Goal: Obtain resource: Obtain resource

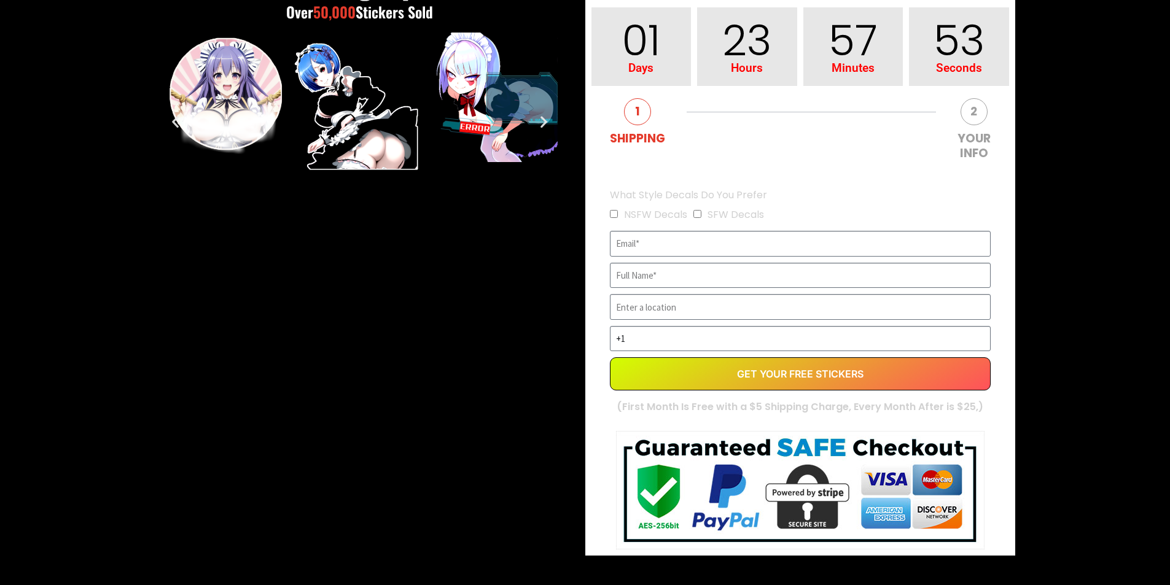
scroll to position [297, 0]
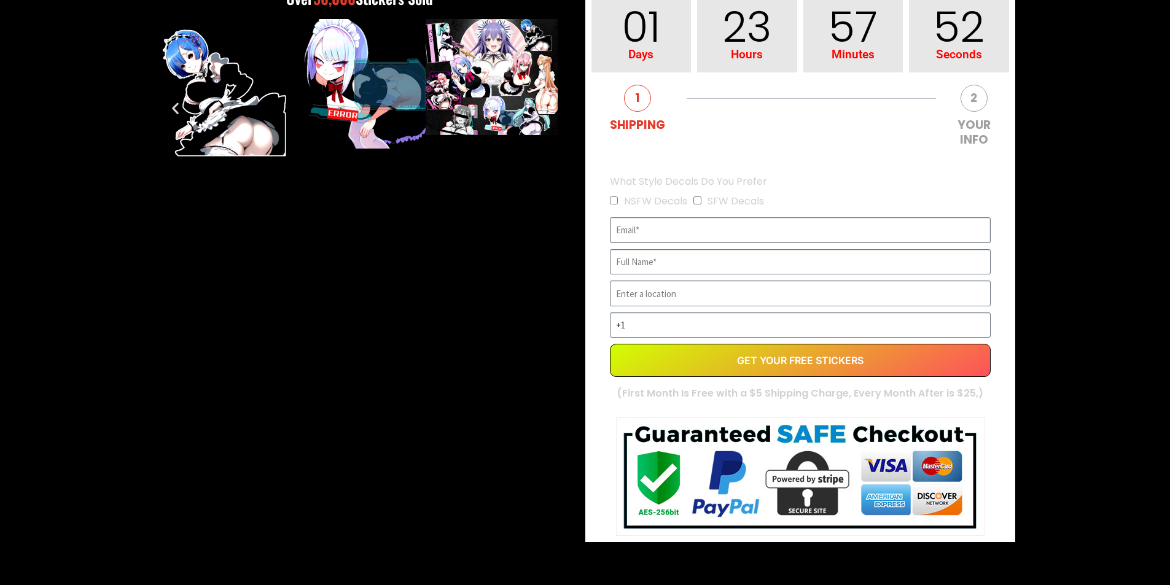
click at [643, 236] on input "EVERGREEN" at bounding box center [800, 230] width 381 height 26
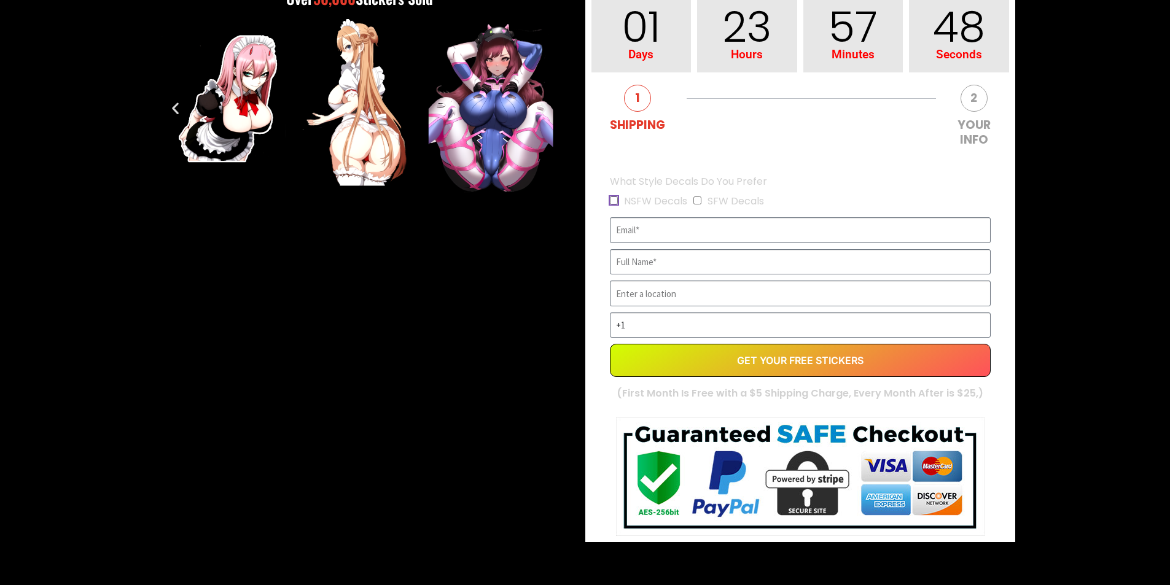
drag, startPoint x: 610, startPoint y: 198, endPoint x: 631, endPoint y: 203, distance: 21.5
click at [611, 198] on input "NSFW Decals" at bounding box center [614, 201] width 8 height 8
checkbox input "true"
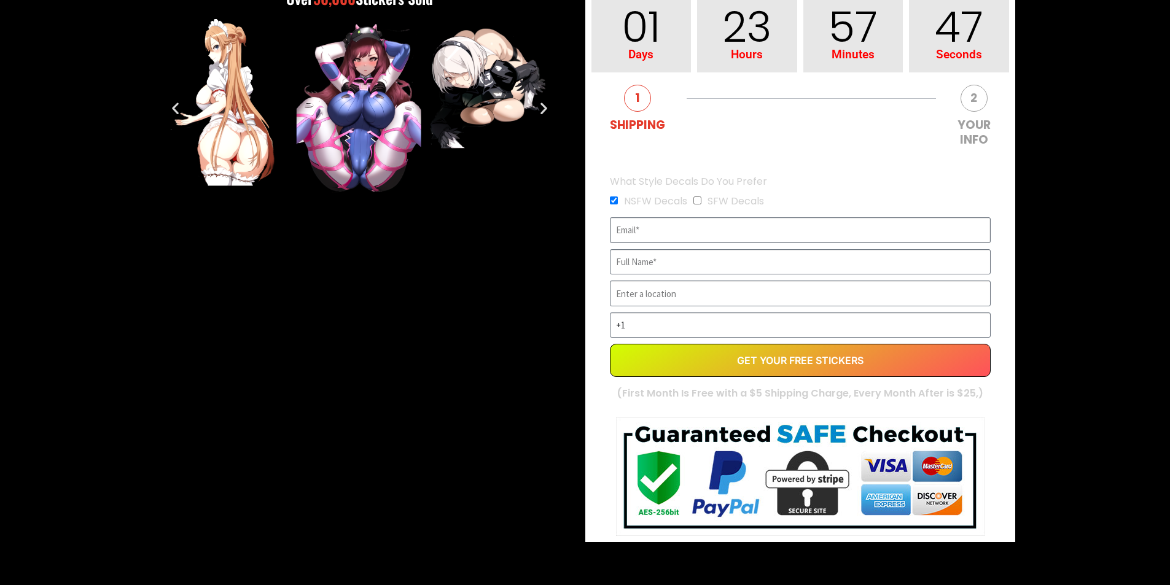
click at [735, 237] on input "EVERGREEN" at bounding box center [800, 230] width 381 height 26
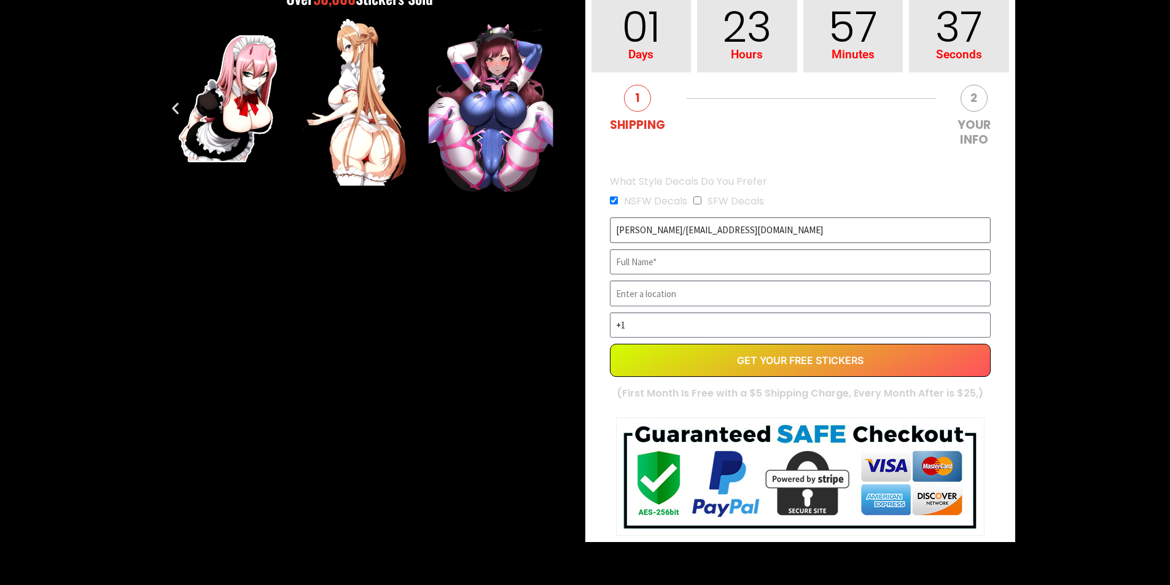
type input "[PERSON_NAME]/[EMAIL_ADDRESS][DOMAIN_NAME]"
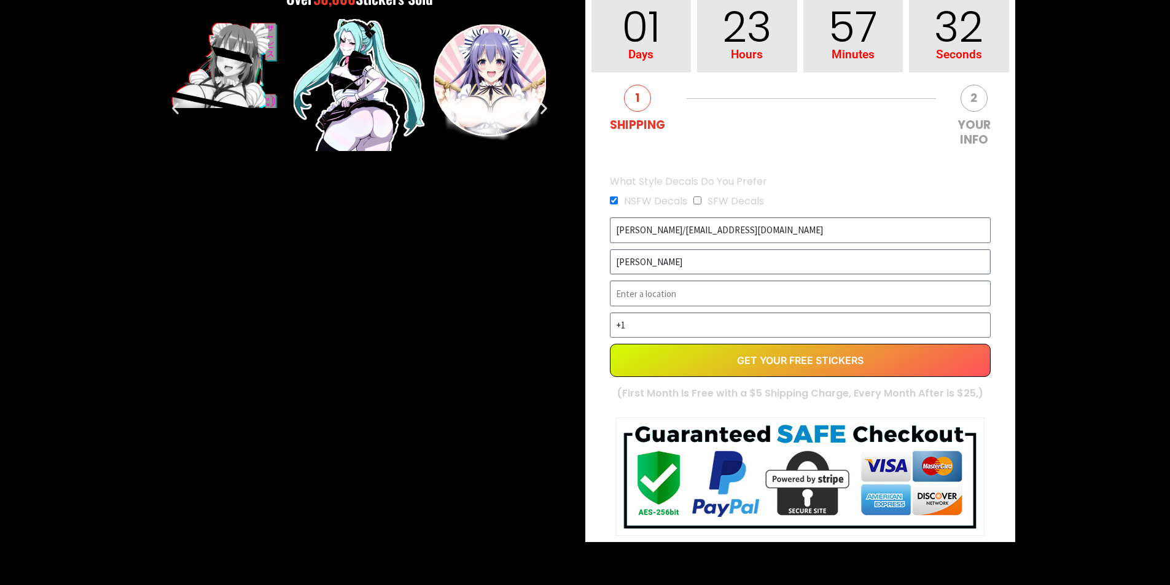
type input "[PERSON_NAME]"
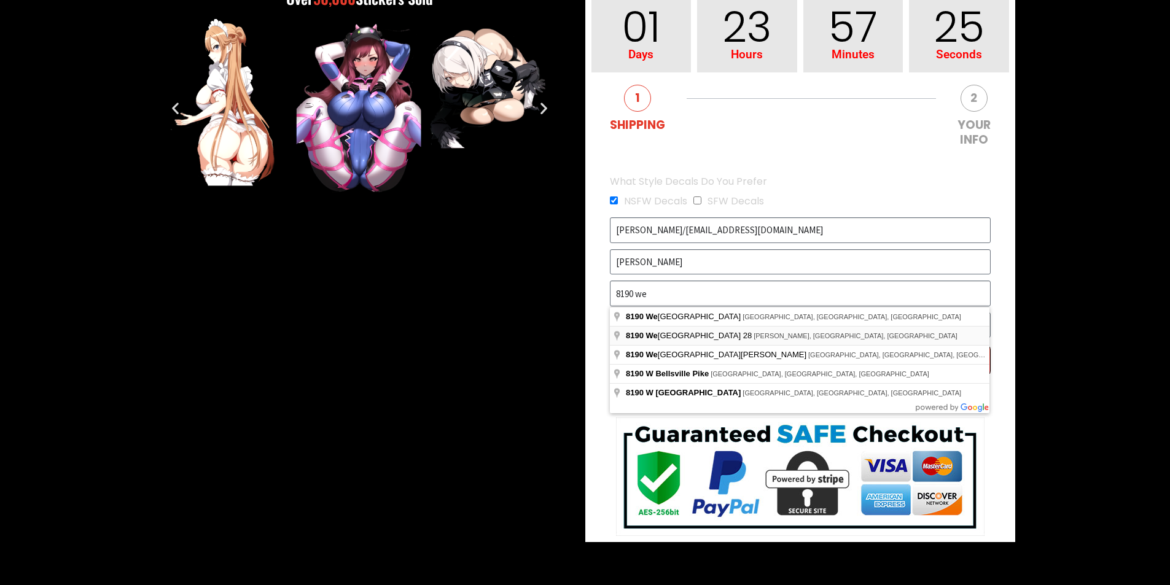
type input "[STREET_ADDRESS][PERSON_NAME]"
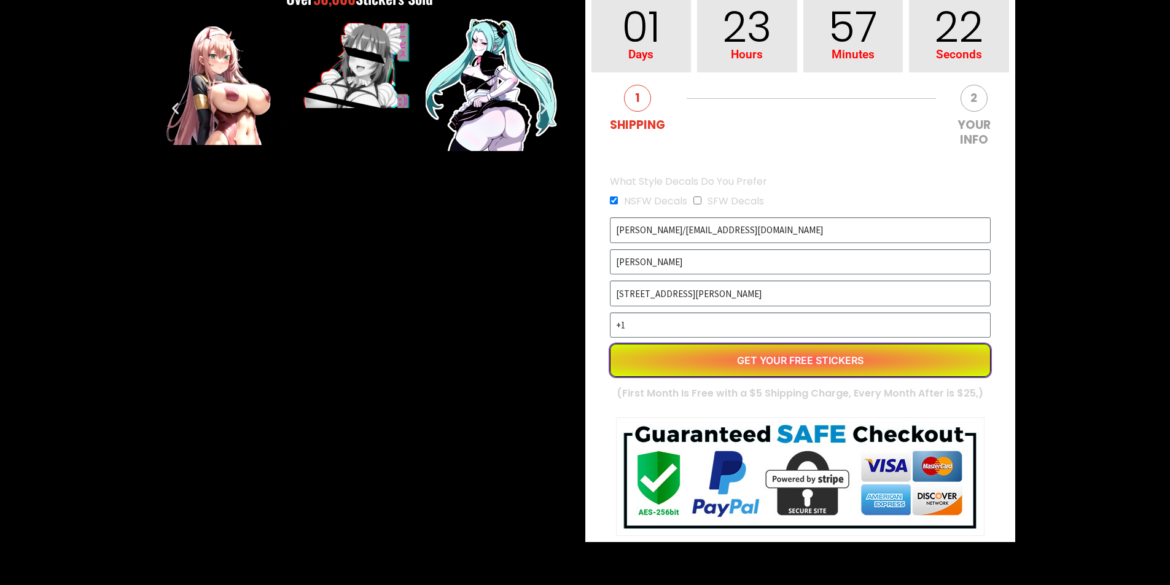
click at [678, 353] on button "Get Your Free Stickers" at bounding box center [800, 360] width 381 height 33
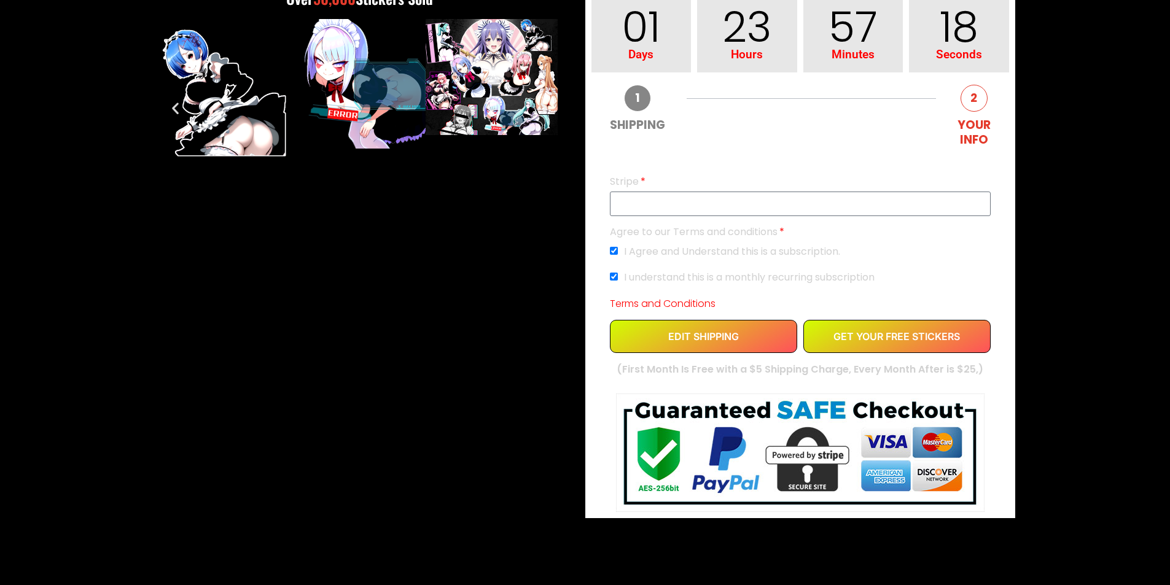
click at [702, 210] on div "EVERGREEN" at bounding box center [800, 204] width 381 height 25
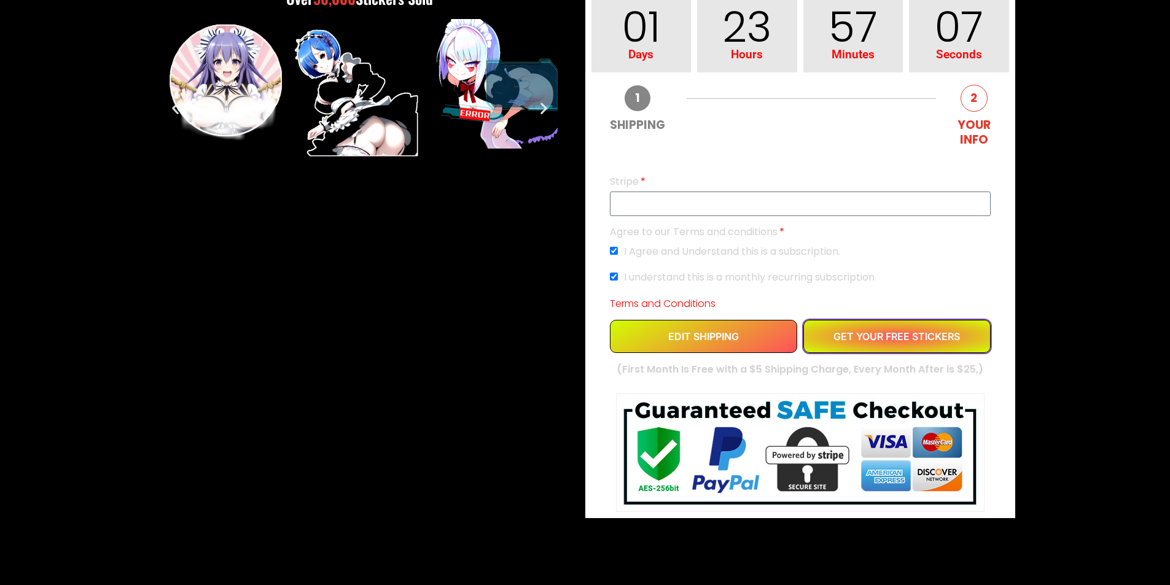
click at [880, 337] on span "GET YOUR FREE STICKERS" at bounding box center [897, 337] width 127 height 10
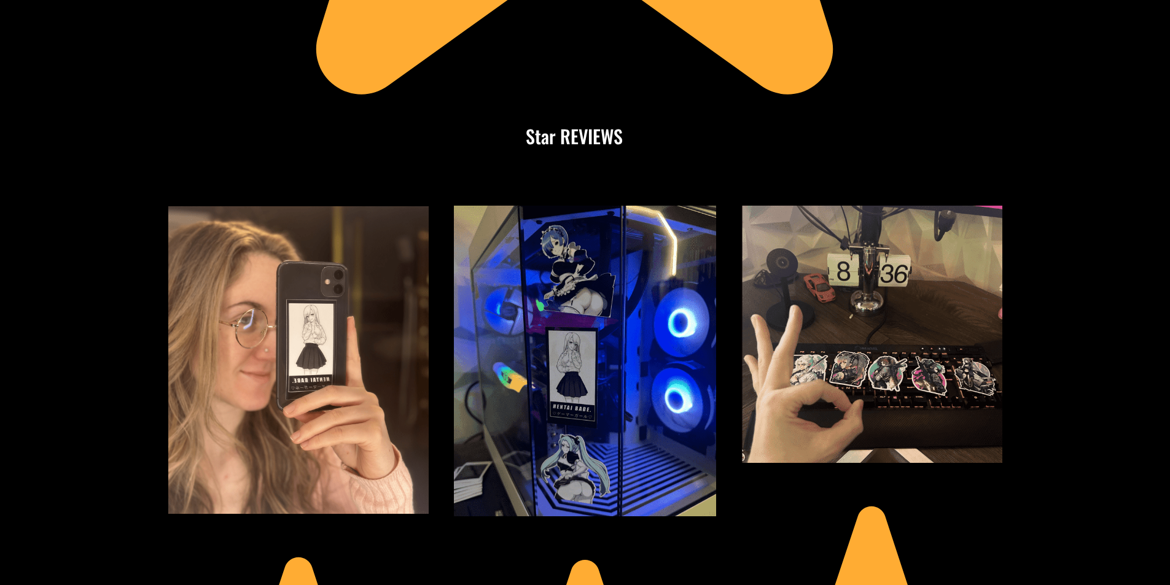
scroll to position [5686, 0]
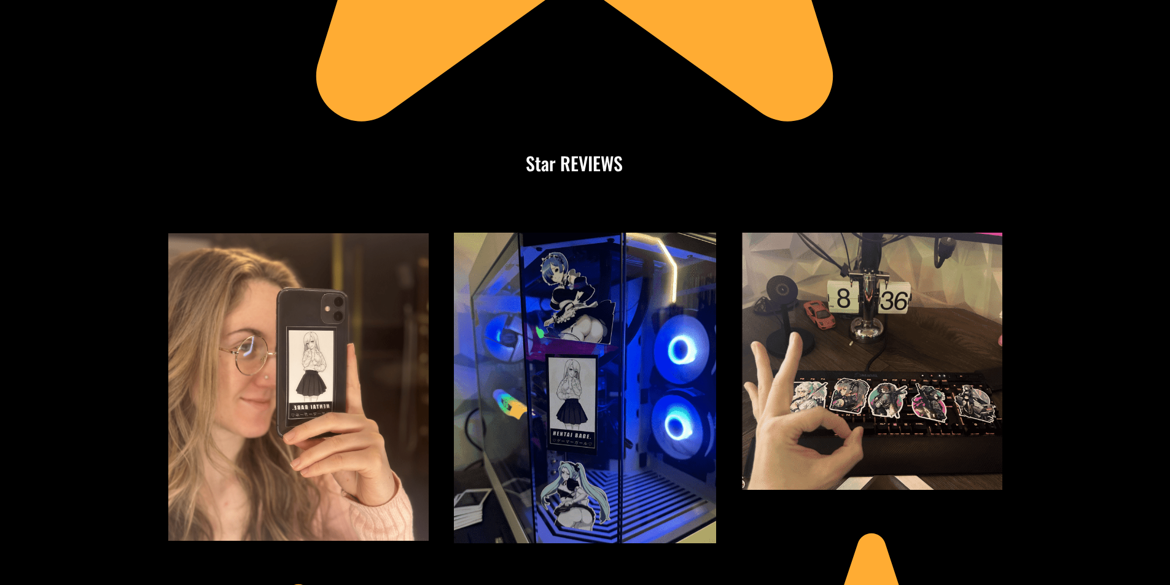
click at [565, 495] on img at bounding box center [585, 388] width 262 height 311
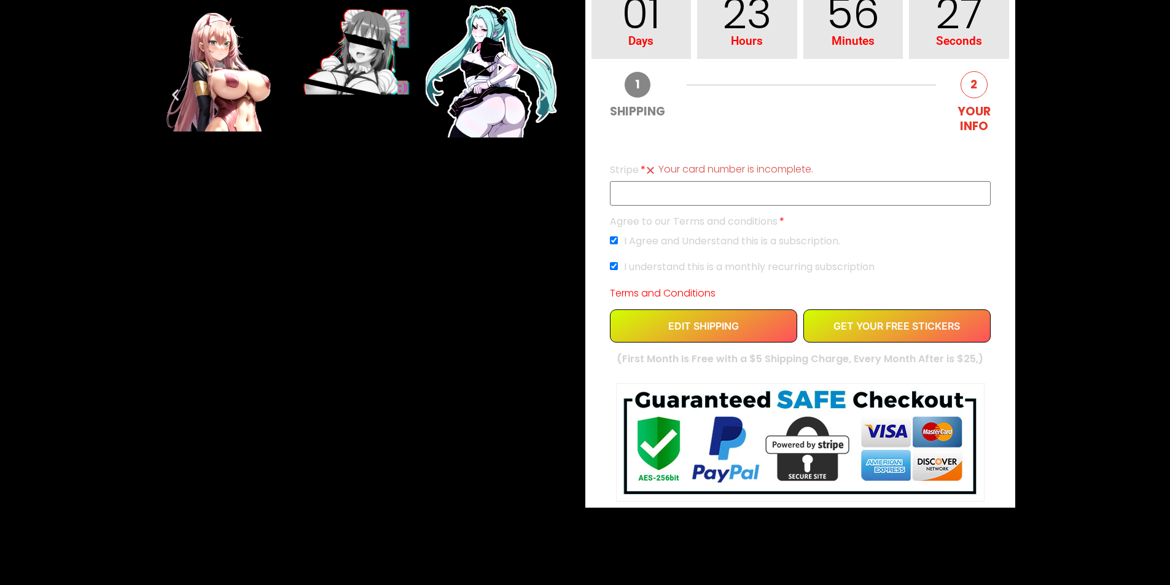
scroll to position [0, 0]
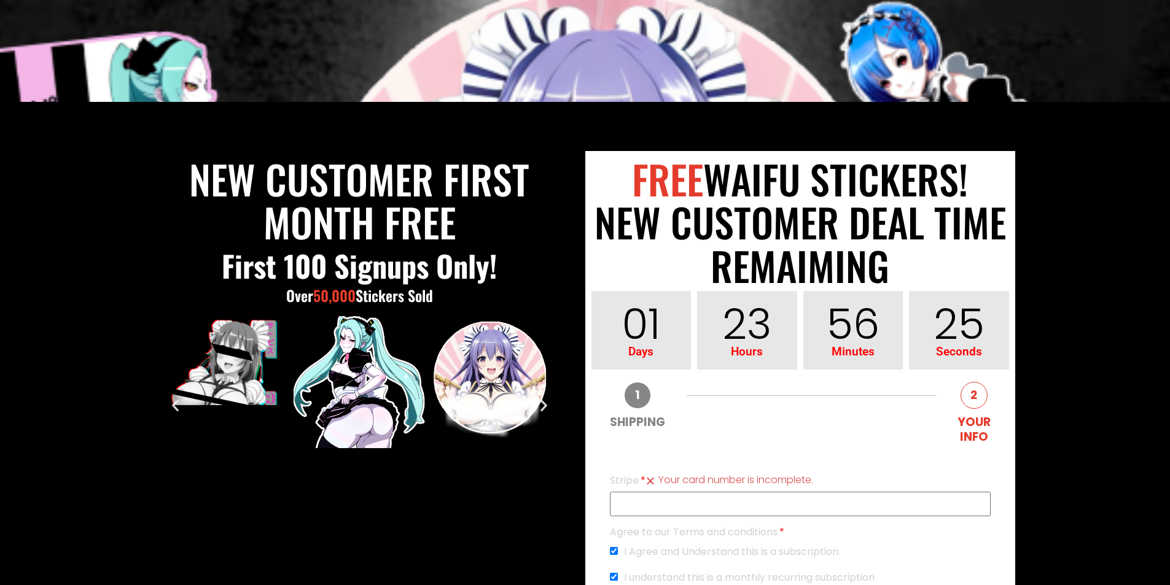
drag, startPoint x: 498, startPoint y: 47, endPoint x: 512, endPoint y: 53, distance: 15.1
click at [498, 47] on div at bounding box center [585, 51] width 983 height 102
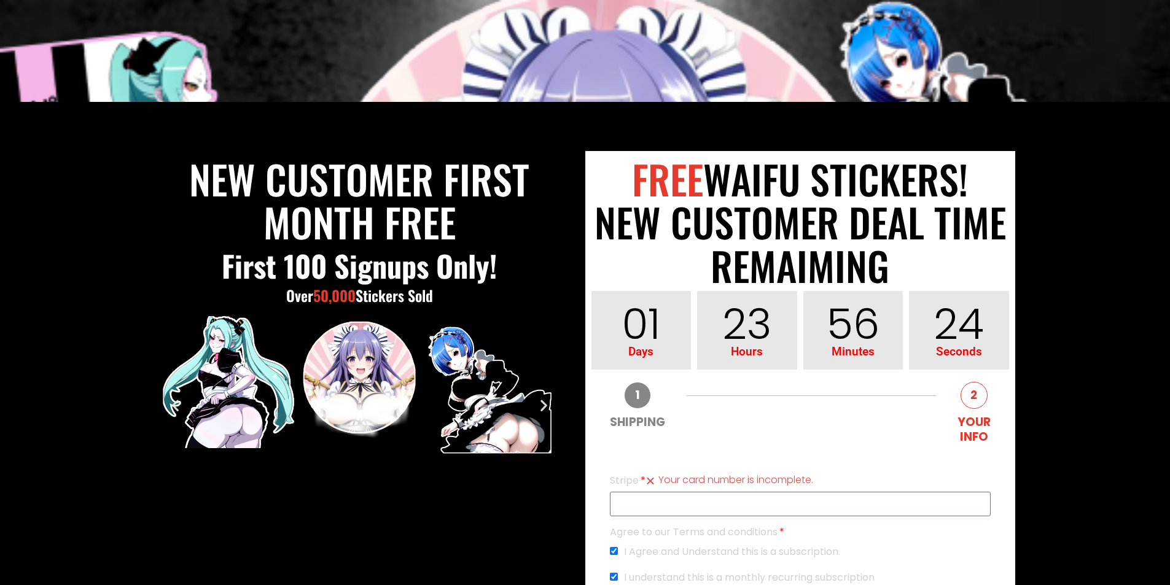
click at [395, 430] on img "8 / 11" at bounding box center [361, 378] width 132 height 125
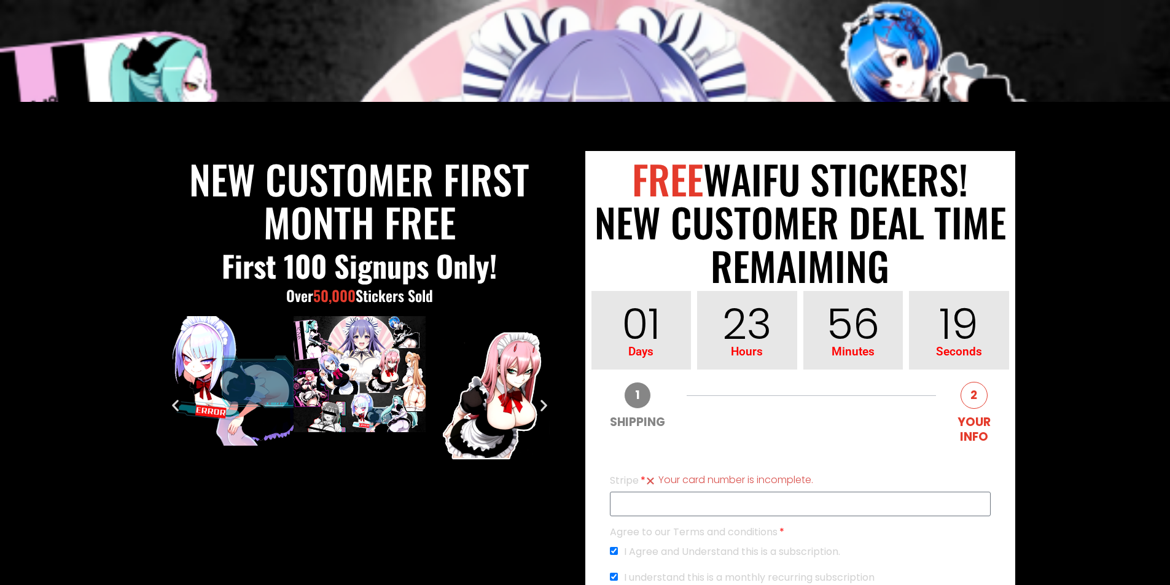
click at [539, 407] on icon "Next slide" at bounding box center [543, 404] width 15 height 15
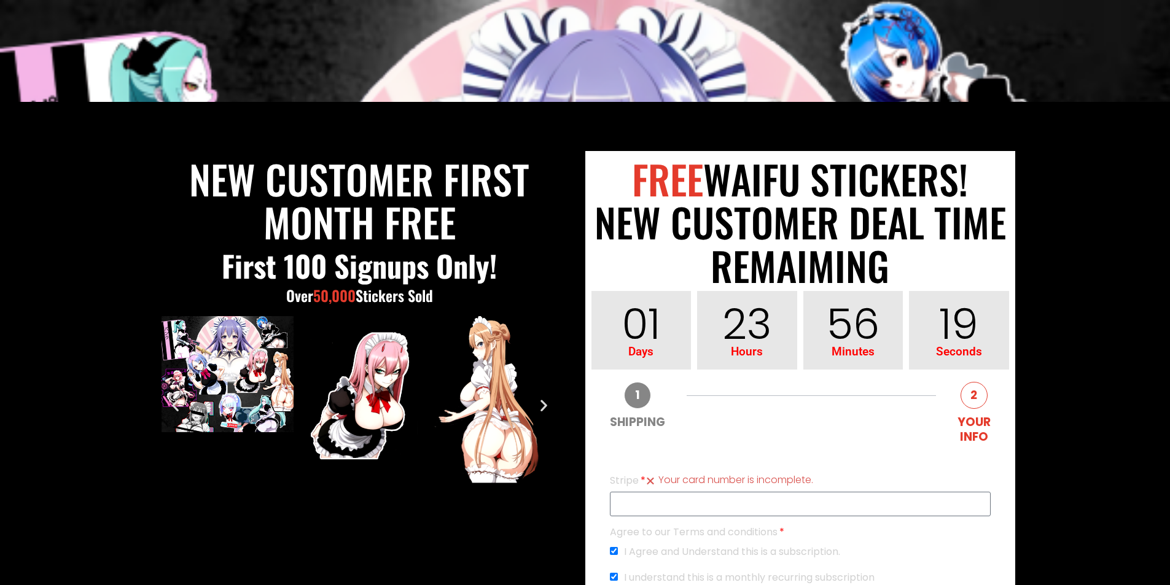
click at [539, 406] on icon "Next slide" at bounding box center [543, 404] width 15 height 15
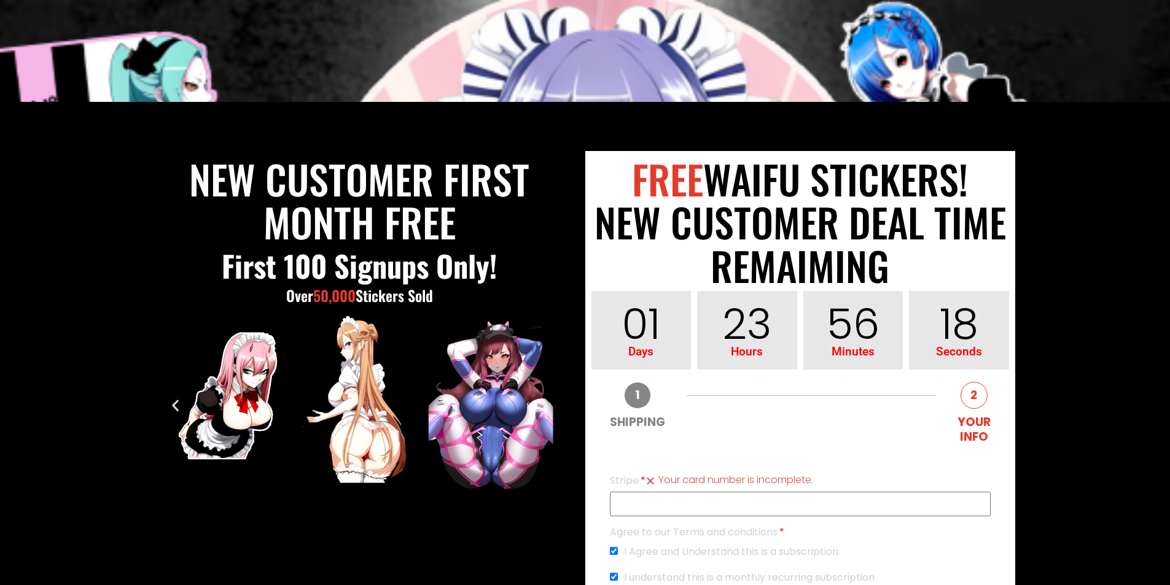
click at [539, 406] on icon "Next slide" at bounding box center [543, 404] width 15 height 15
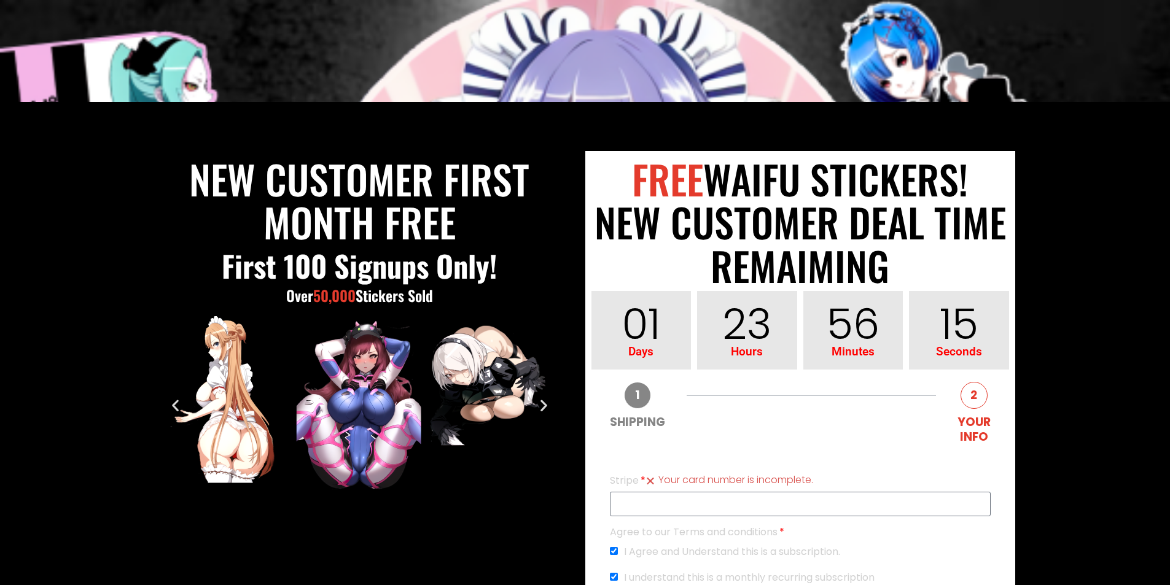
click at [359, 385] on img "3 / 11" at bounding box center [360, 404] width 132 height 177
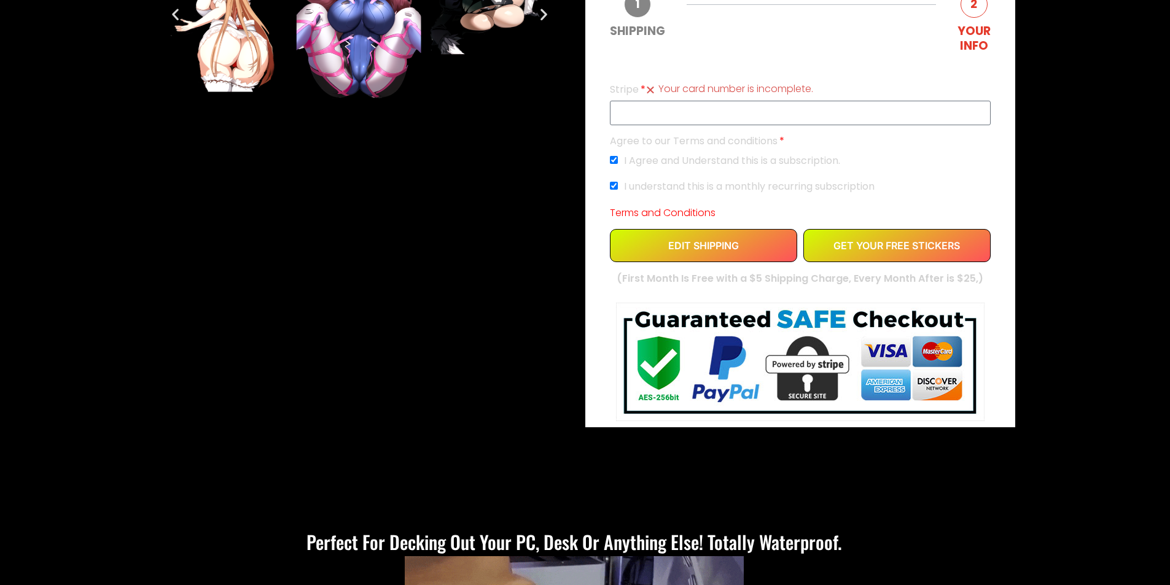
scroll to position [365, 0]
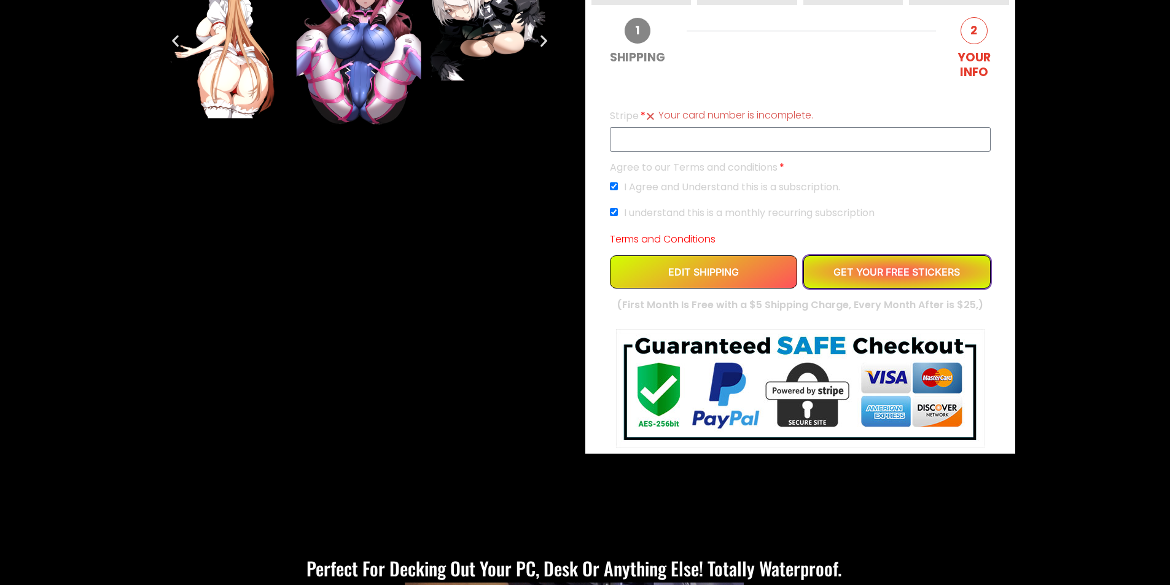
click at [910, 265] on button "GET YOUR FREE STICKERS" at bounding box center [897, 272] width 187 height 33
click at [724, 381] on img at bounding box center [800, 388] width 369 height 119
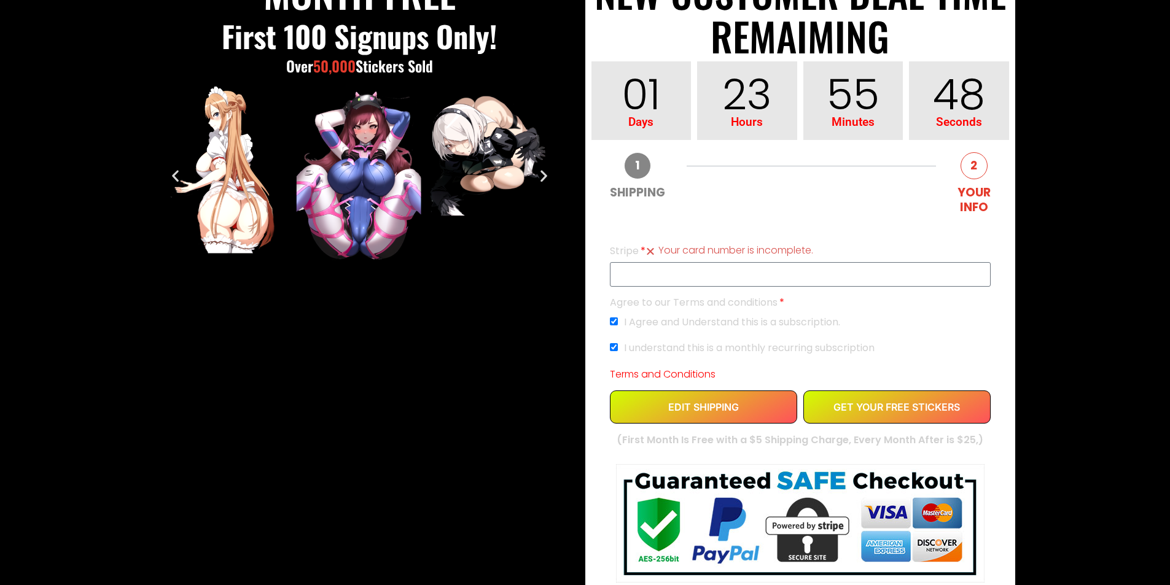
scroll to position [216, 0]
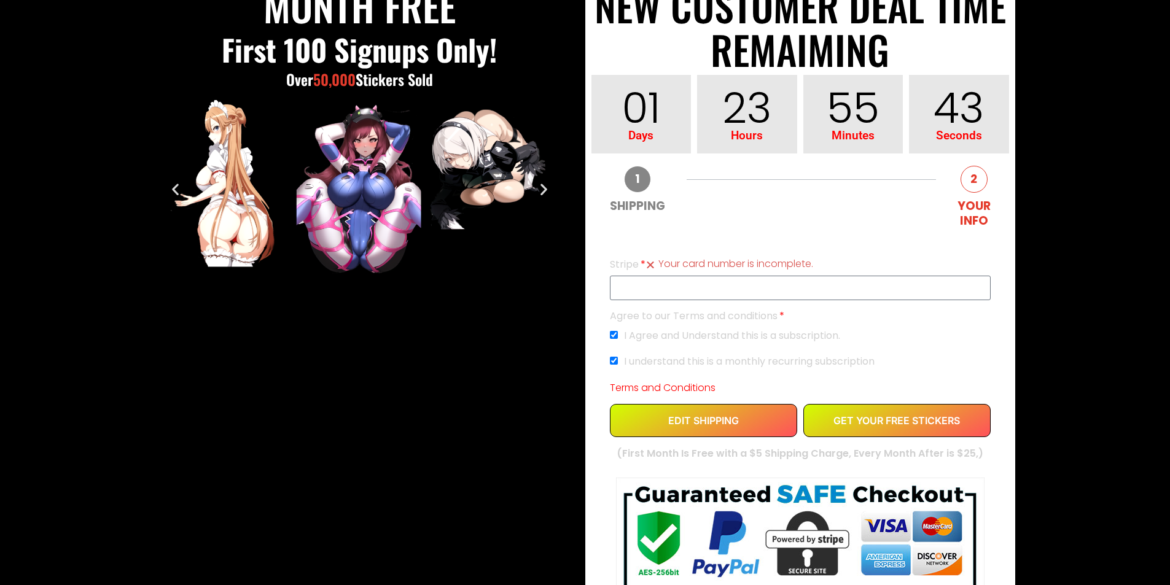
click at [549, 186] on icon "Next slide" at bounding box center [543, 188] width 15 height 15
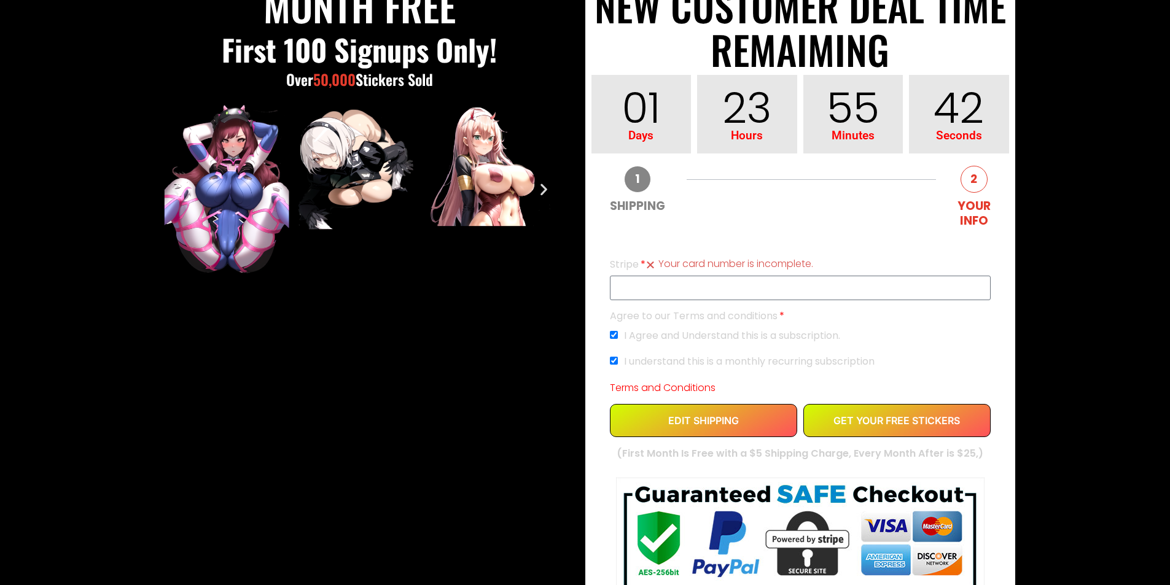
click at [549, 186] on icon "Next slide" at bounding box center [543, 188] width 15 height 15
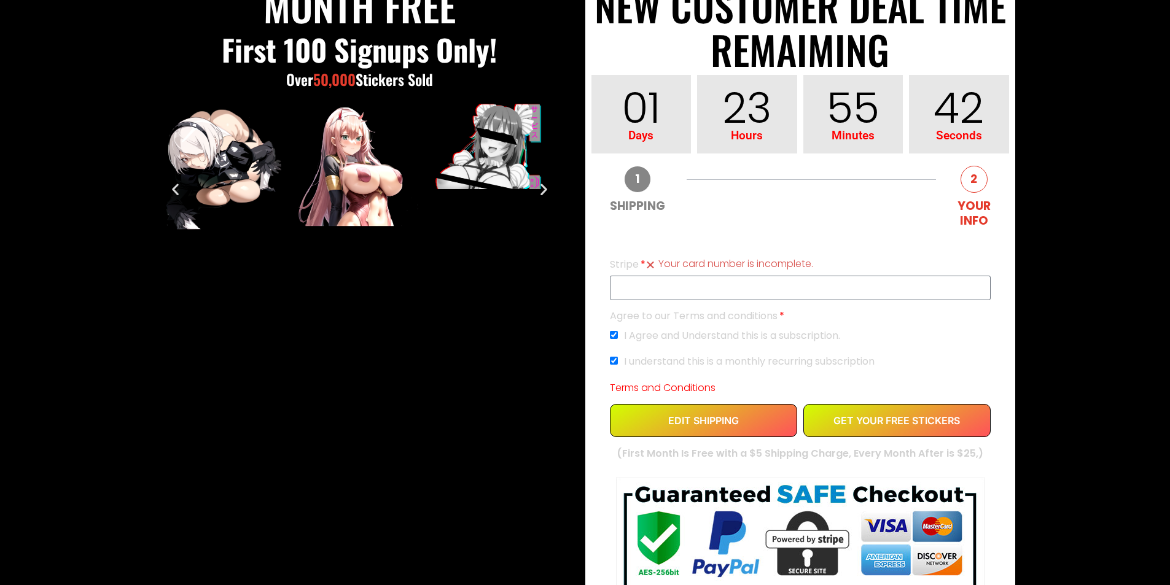
click at [549, 186] on icon "Next slide" at bounding box center [543, 188] width 15 height 15
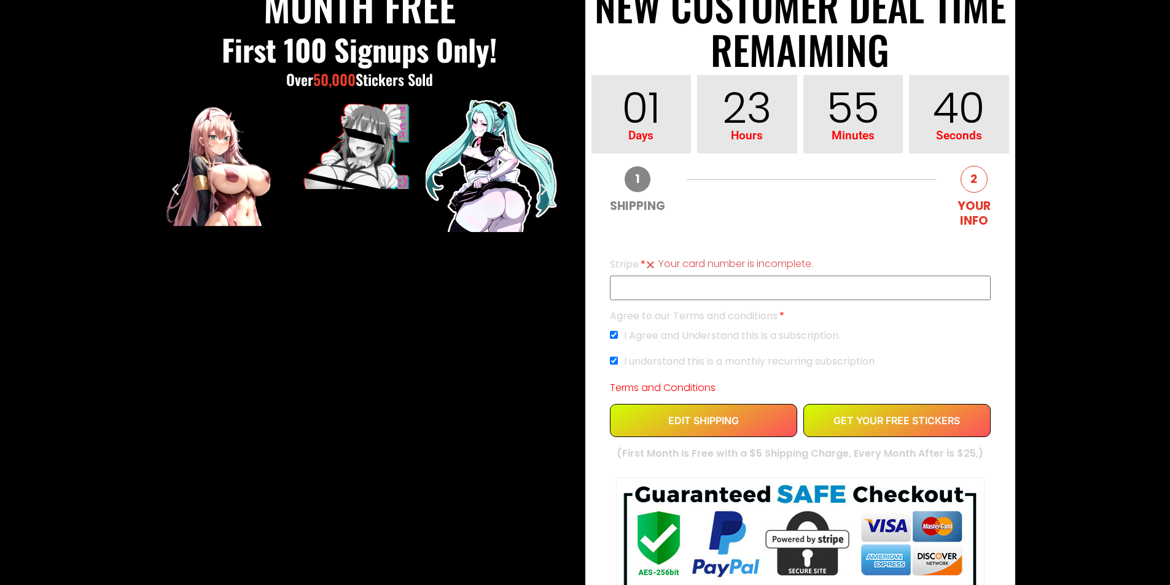
click at [549, 186] on icon "Next slide" at bounding box center [543, 188] width 15 height 15
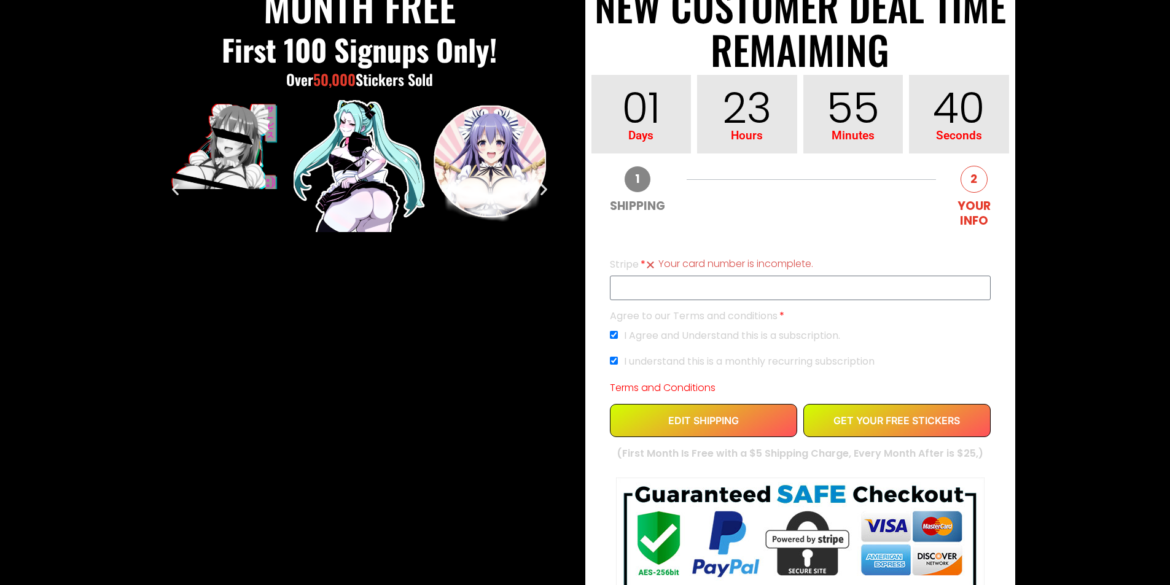
click at [549, 186] on icon "Next slide" at bounding box center [543, 188] width 15 height 15
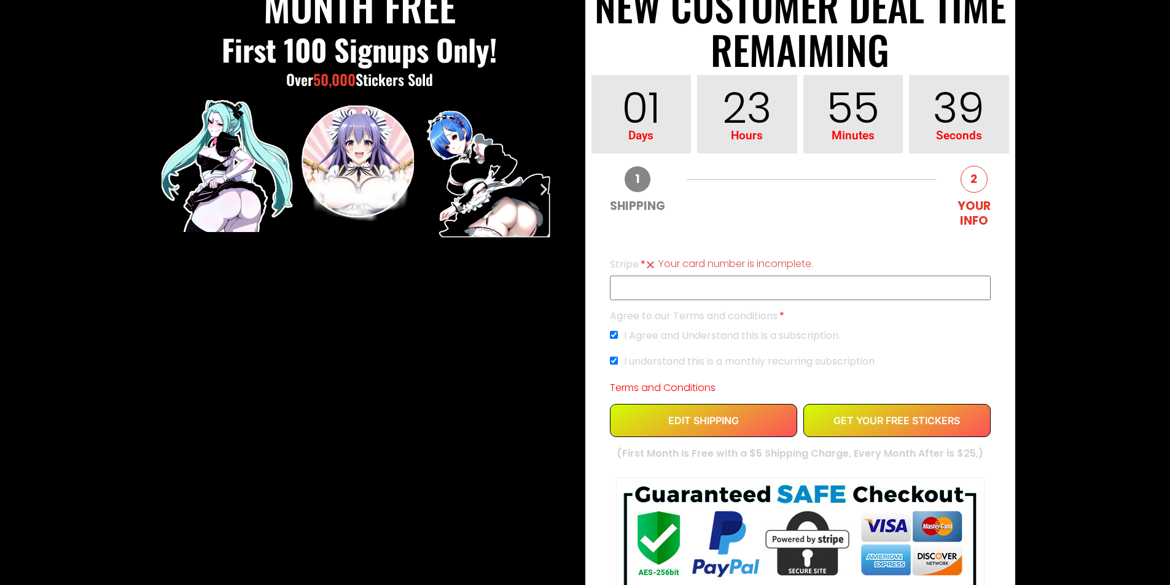
click at [549, 186] on icon "Next slide" at bounding box center [543, 188] width 15 height 15
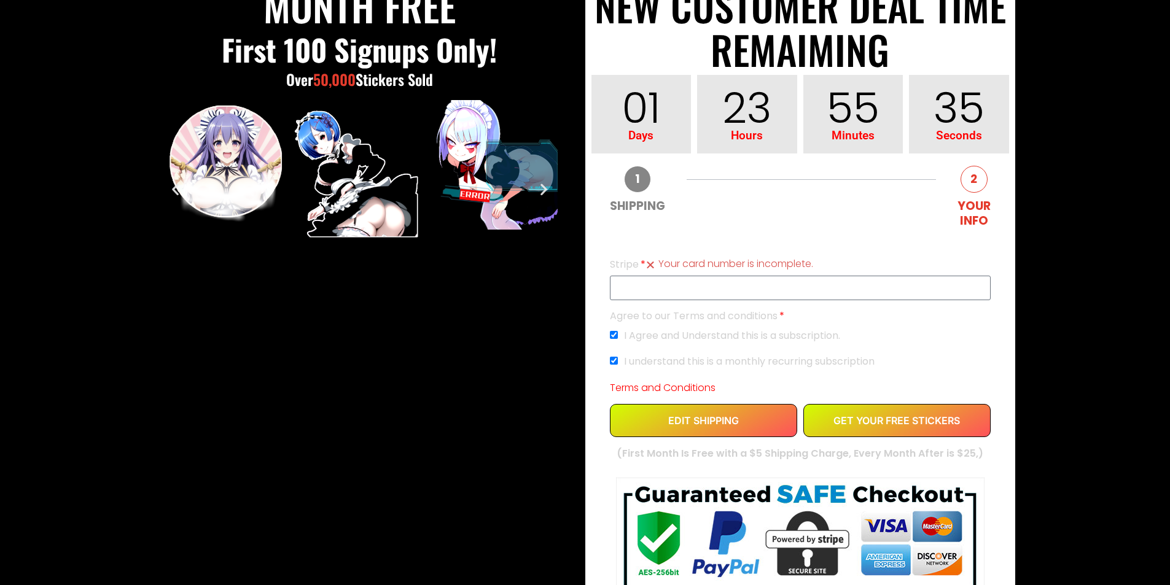
click at [546, 190] on icon "Next slide" at bounding box center [543, 188] width 15 height 15
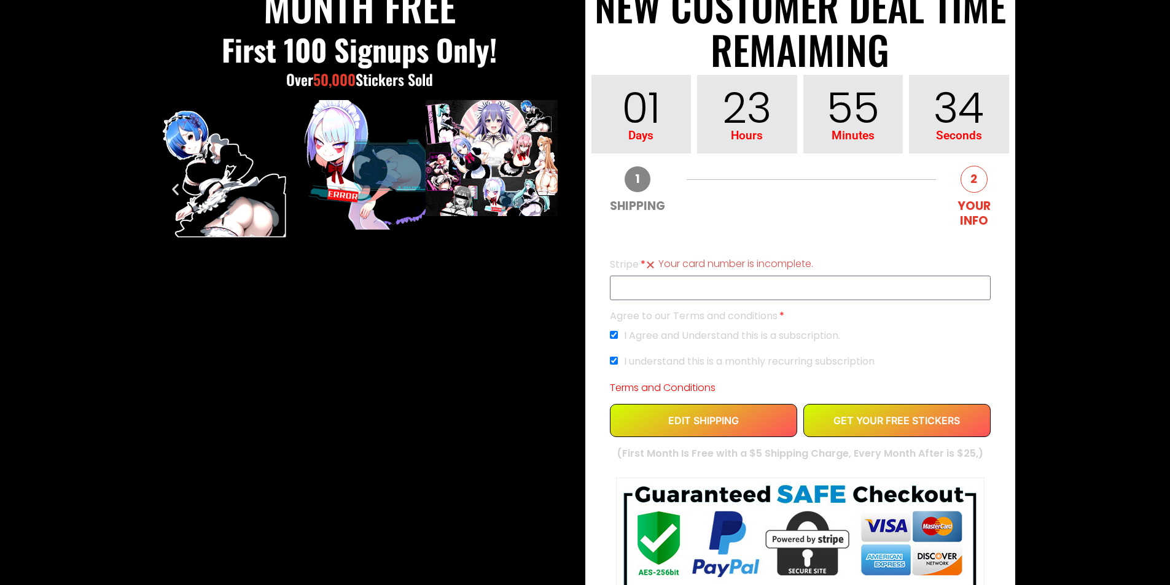
click at [546, 190] on icon "Next slide" at bounding box center [543, 188] width 15 height 15
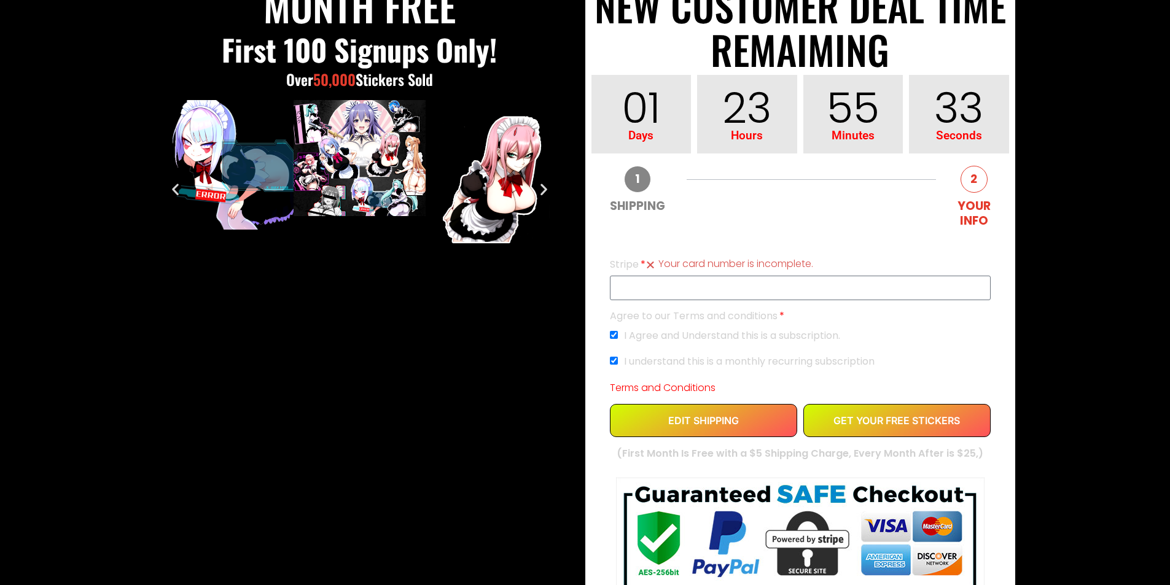
click at [546, 189] on icon "Next slide" at bounding box center [543, 188] width 15 height 15
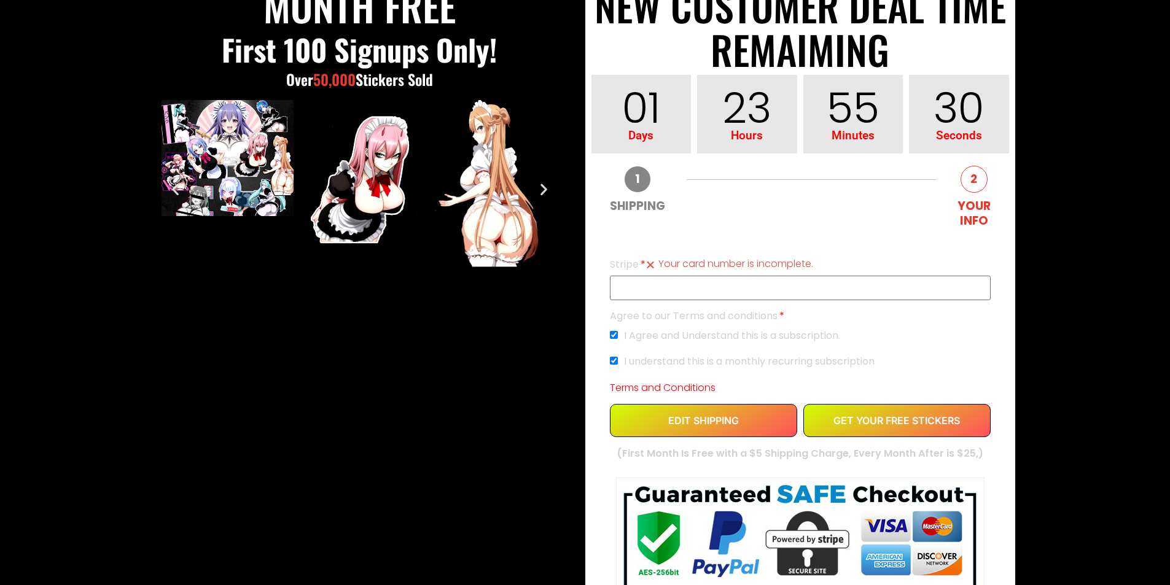
click at [546, 189] on icon "Next slide" at bounding box center [543, 188] width 15 height 15
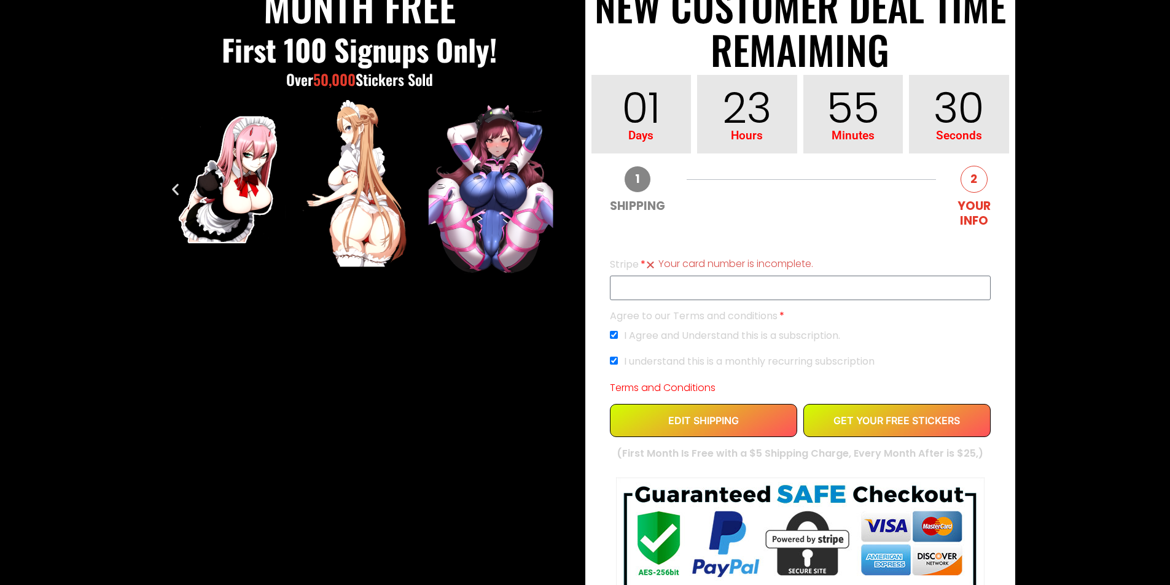
click at [546, 189] on icon "Next slide" at bounding box center [543, 188] width 15 height 15
